Goal: Navigation & Orientation: Find specific page/section

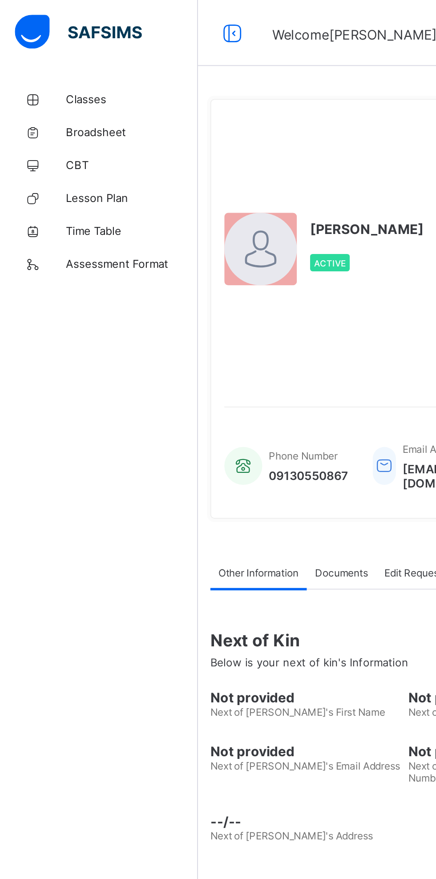
click at [45, 46] on link "Classes" at bounding box center [53, 53] width 107 height 18
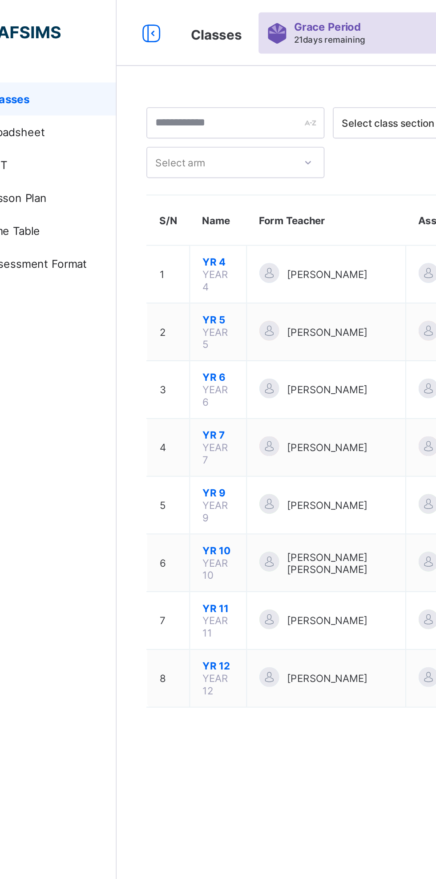
click at [218, 15] on span "Grace Period" at bounding box center [220, 14] width 36 height 7
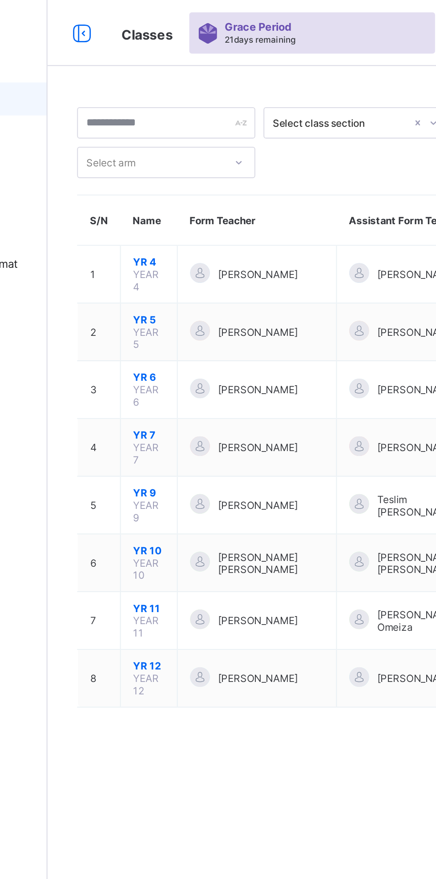
click at [197, 24] on div "Grace Period 21 days remaining" at bounding box center [249, 18] width 133 height 22
click at [223, 13] on span "Grace Period" at bounding box center [220, 14] width 36 height 7
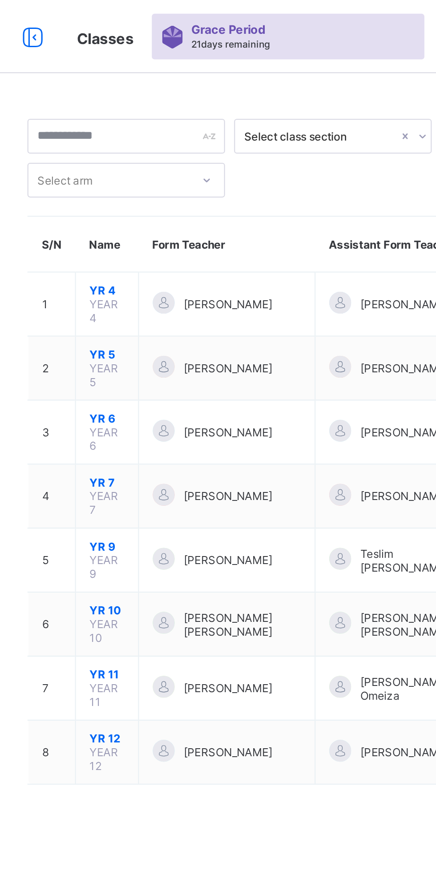
click at [289, 11] on div "Grace Period 21 days remaining" at bounding box center [249, 18] width 133 height 22
click at [234, 23] on span "21 days remaining" at bounding box center [221, 21] width 38 height 5
click at [204, 24] on span "21 days remaining" at bounding box center [221, 21] width 38 height 5
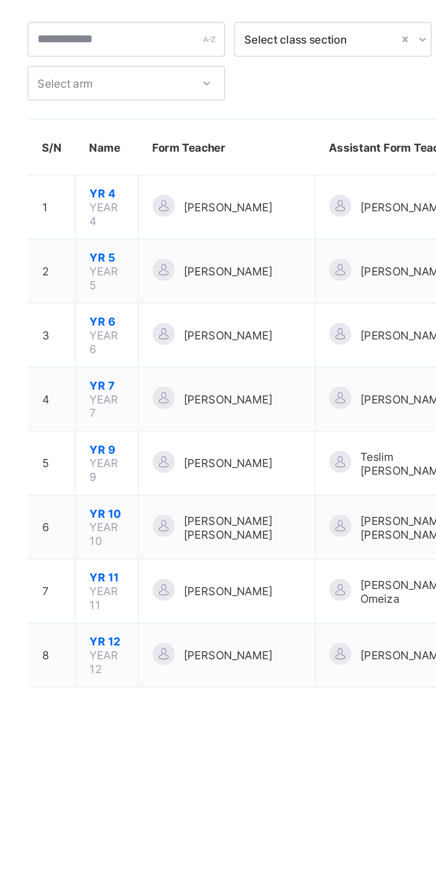
click at [159, 171] on span "YR 5" at bounding box center [161, 172] width 17 height 7
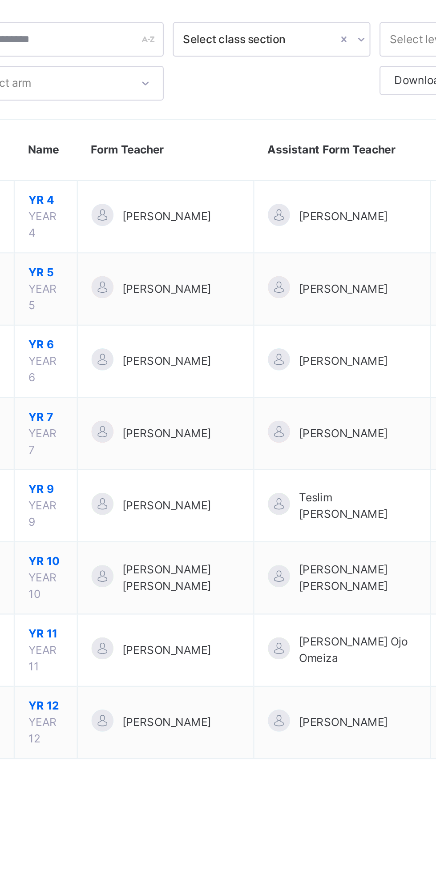
click at [161, 283] on span "YR 9" at bounding box center [161, 285] width 17 height 8
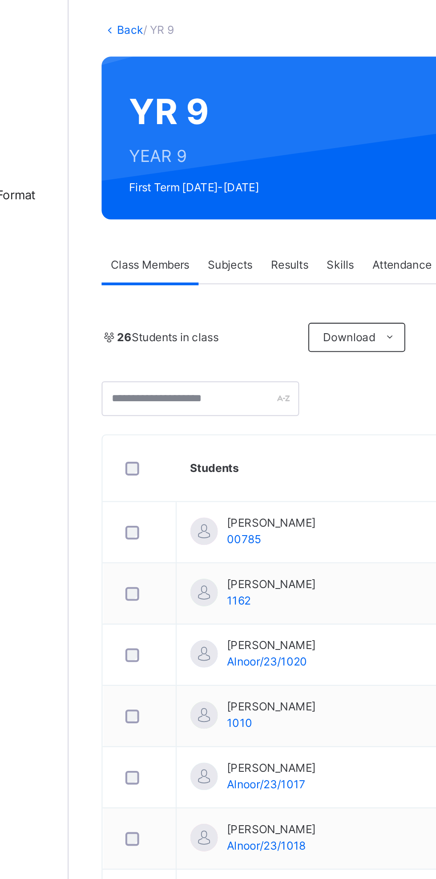
click at [252, 617] on td "[PERSON_NAME] [PERSON_NAME]/23/1013" at bounding box center [260, 604] width 203 height 30
click at [342, 171] on div "Form Teacher" at bounding box center [343, 176] width 43 height 18
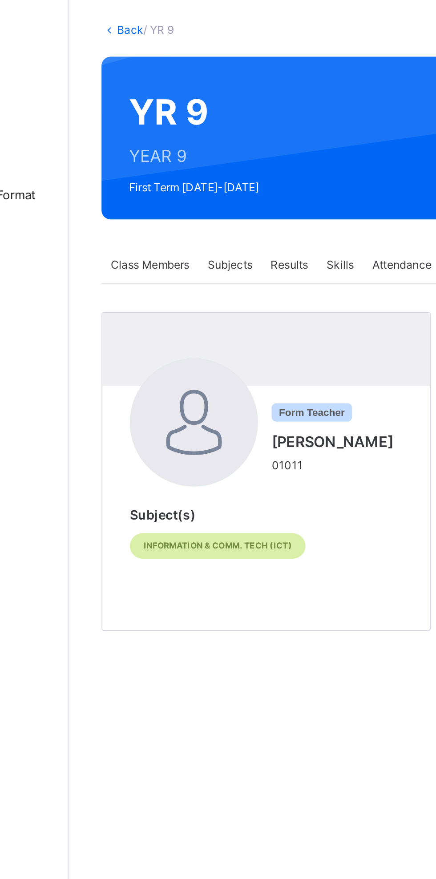
click at [342, 171] on div "Form Teacher" at bounding box center [343, 176] width 43 height 18
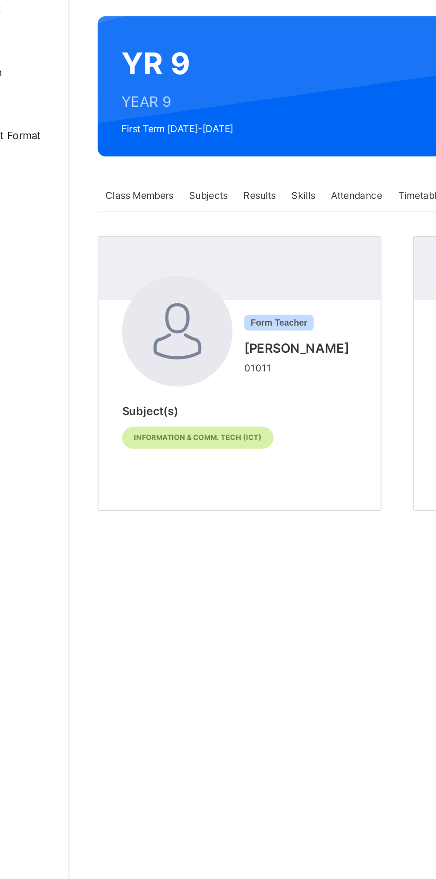
click at [185, 176] on span "Subjects" at bounding box center [185, 176] width 22 height 8
